Goal: Task Accomplishment & Management: Use online tool/utility

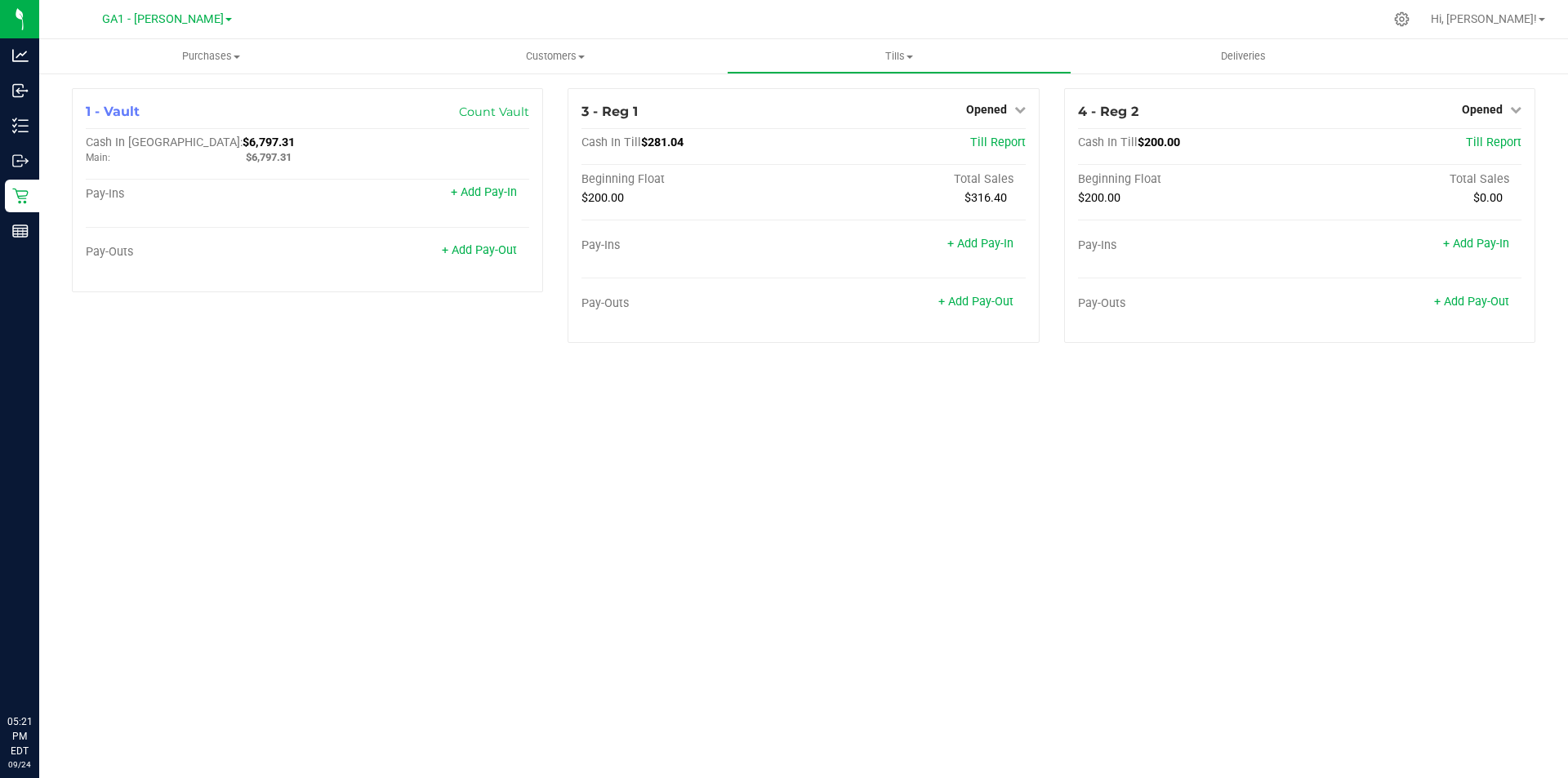
click at [780, 517] on div "Purchases Summary of purchases Fulfillment All purchases Customers All customer…" at bounding box center [803, 408] width 1529 height 739
click at [835, 453] on div "Purchases Summary of purchases Fulfillment All purchases Customers All customer…" at bounding box center [803, 408] width 1529 height 739
click at [1480, 106] on span "Opened" at bounding box center [1482, 109] width 41 height 13
click at [1468, 156] on div "Close Till" at bounding box center [1483, 143] width 122 height 44
click at [1469, 126] on div "Close Till" at bounding box center [1483, 143] width 122 height 44
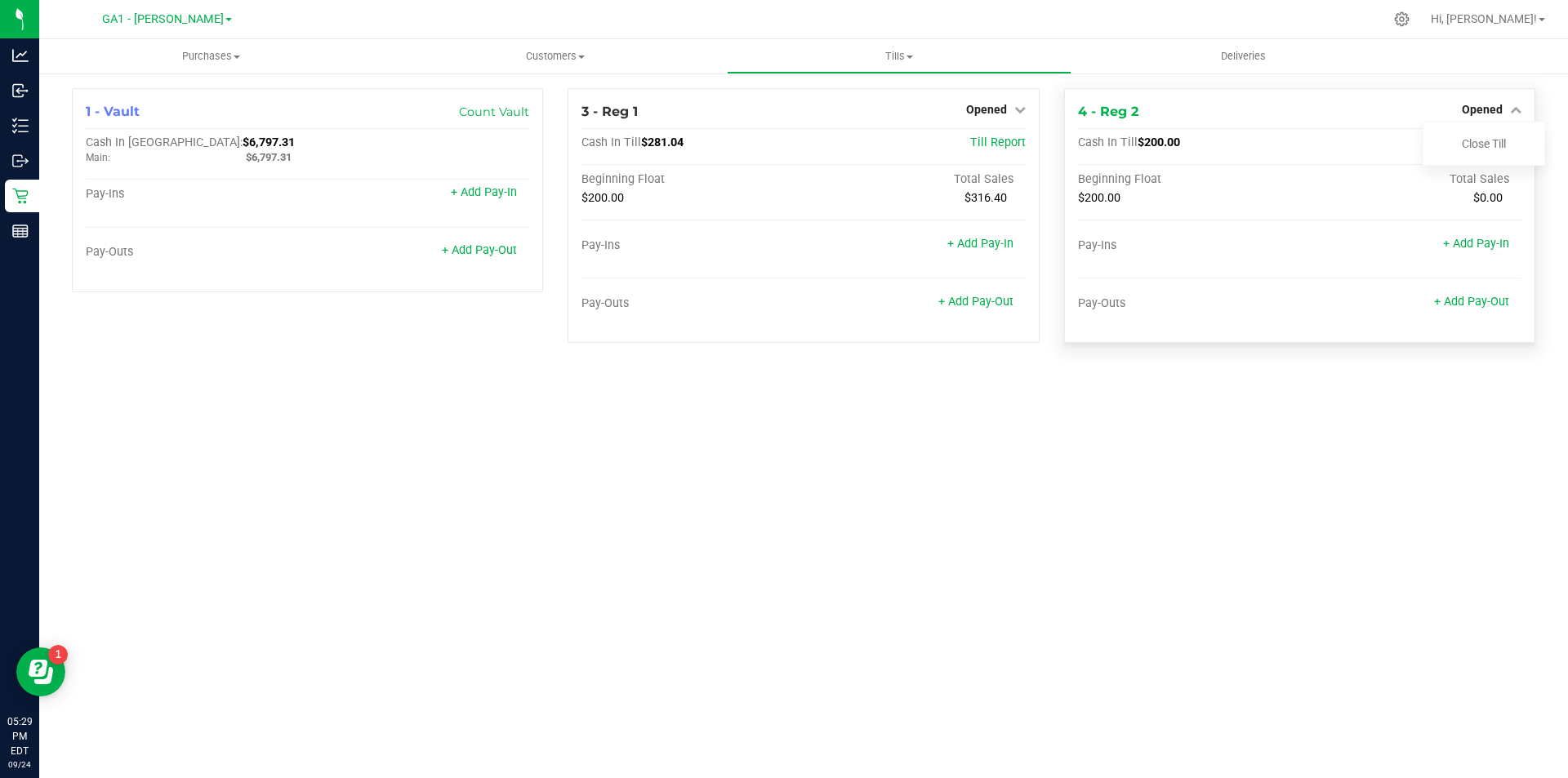
click at [1476, 127] on div "Close Till" at bounding box center [1483, 143] width 122 height 44
click at [1476, 137] on link "Close Till" at bounding box center [1483, 144] width 44 height 13
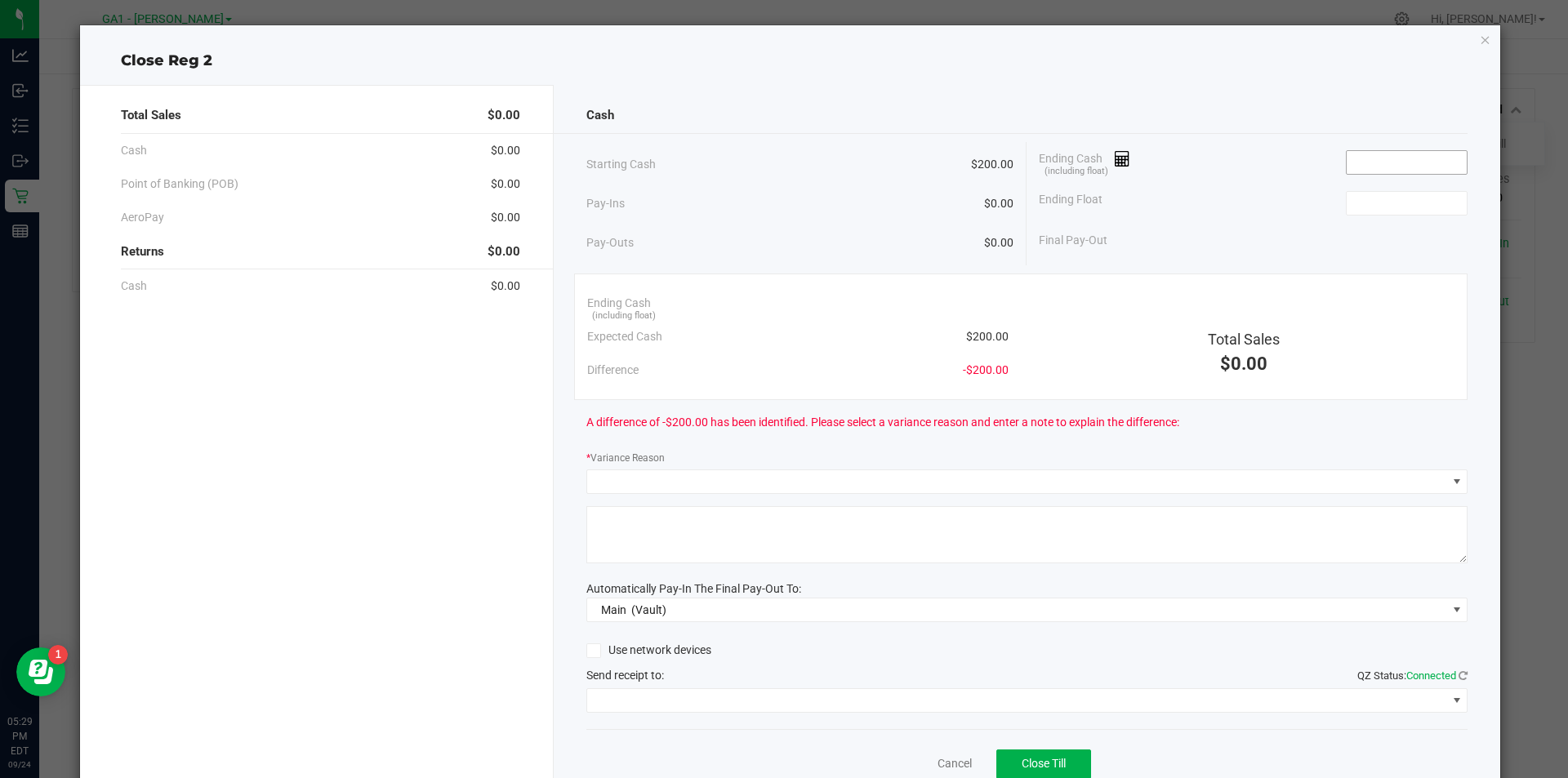
click at [1405, 164] on input at bounding box center [1406, 163] width 120 height 22
type input "$200.00"
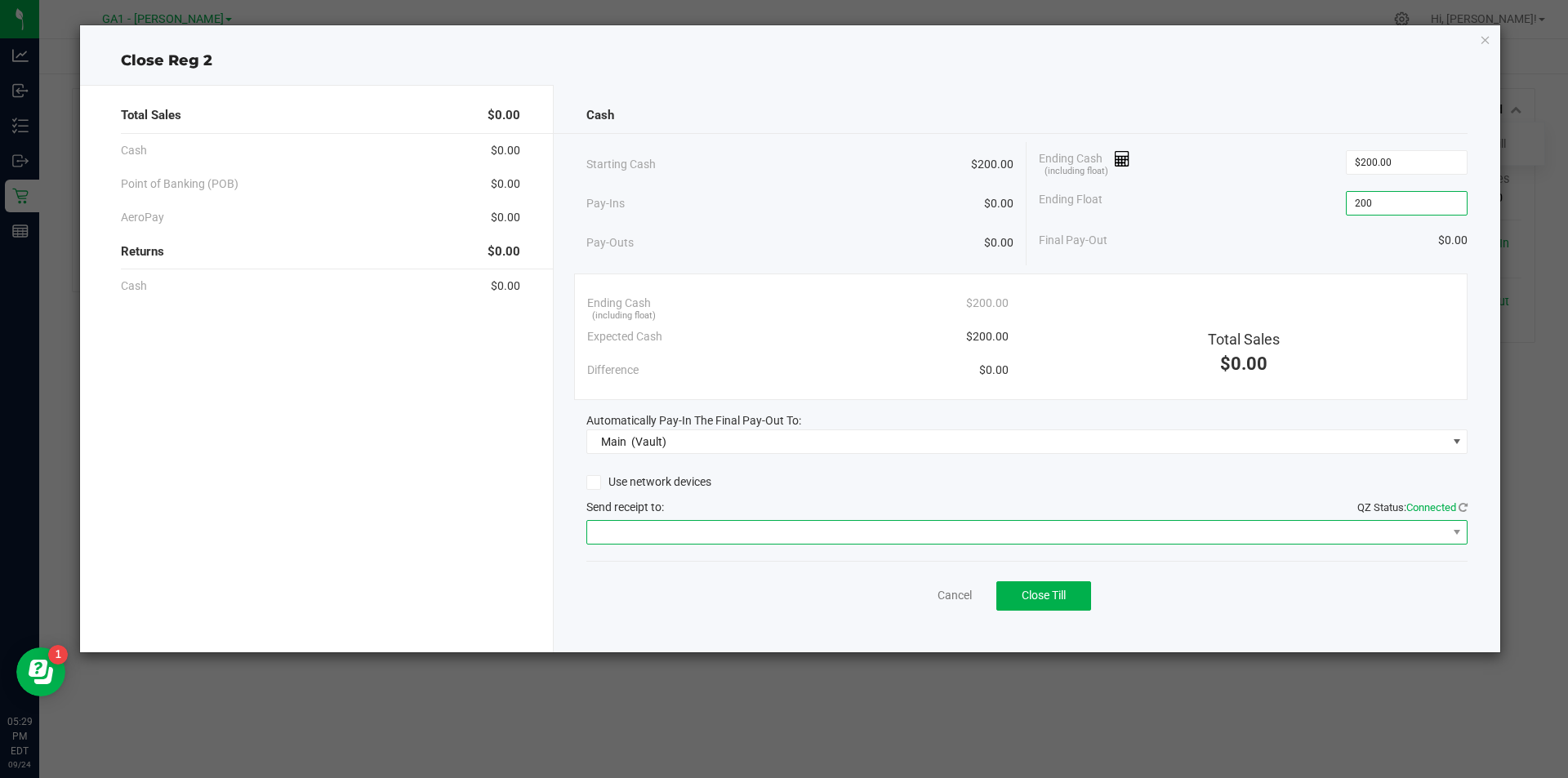
type input "$200.00"
click at [757, 532] on span at bounding box center [1017, 532] width 860 height 22
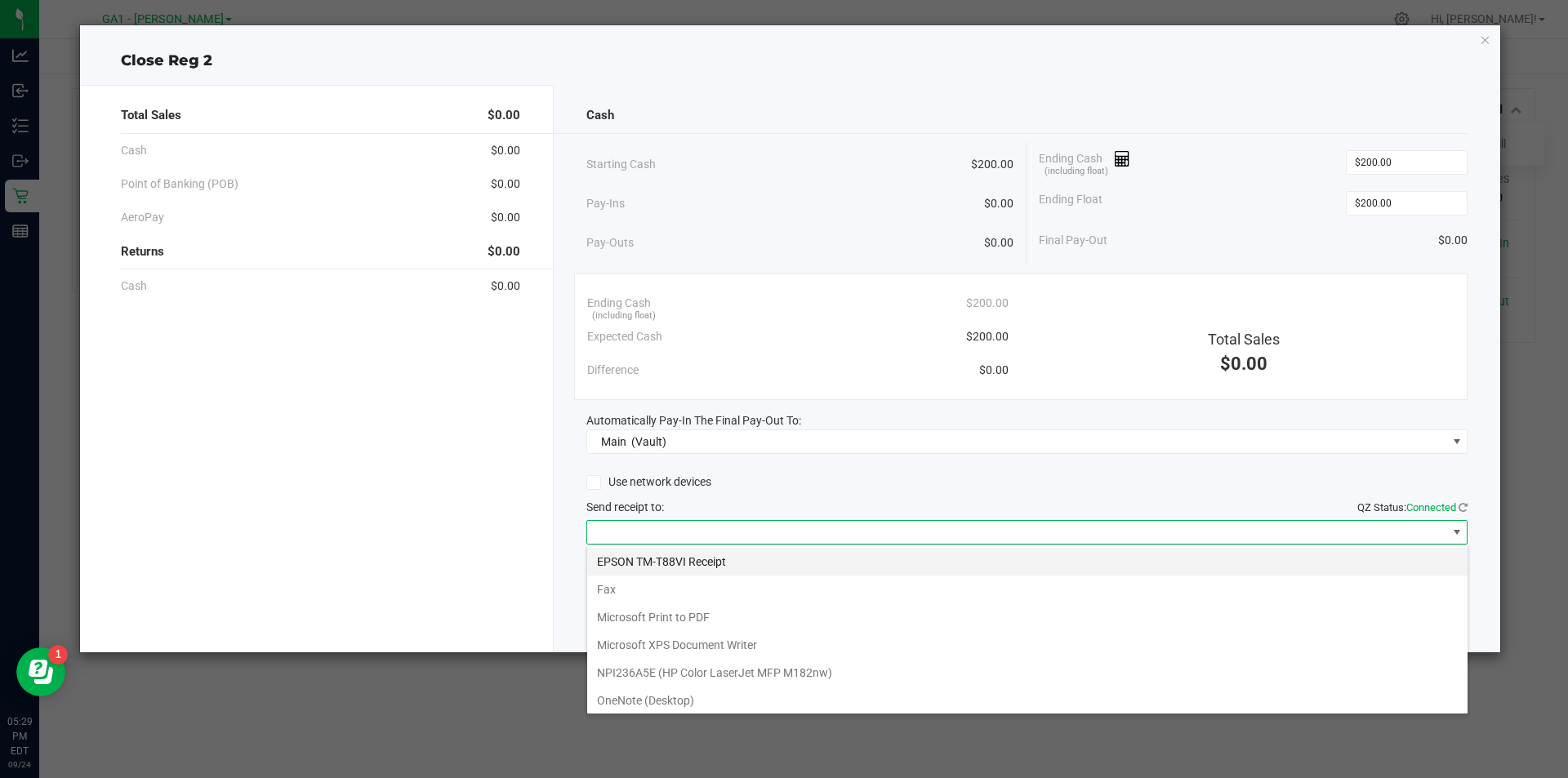
scroll to position [24, 881]
click at [754, 549] on Receipt "EPSON TM-T88VI Receipt" at bounding box center [1027, 562] width 881 height 28
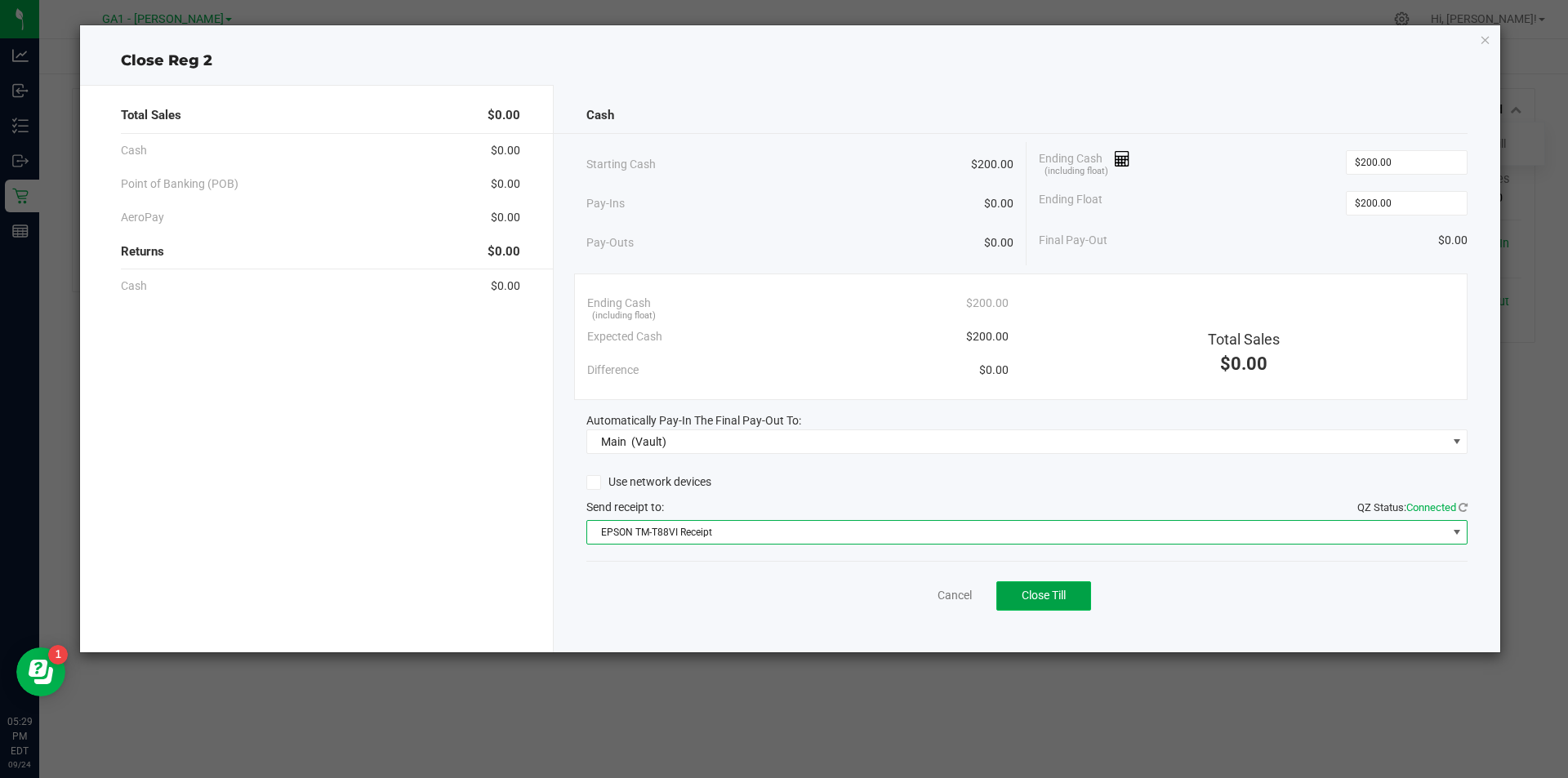
click at [1057, 603] on button "Close Till" at bounding box center [1043, 596] width 94 height 29
